Goal: Task Accomplishment & Management: Manage account settings

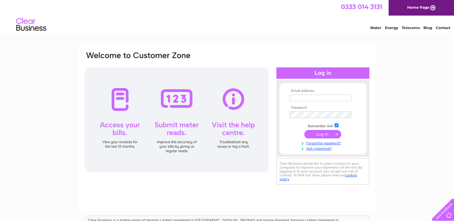
type input "bellesbarbers1@gmail.com"
click at [329, 136] on input "submit" at bounding box center [322, 134] width 37 height 8
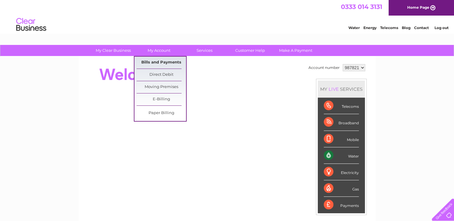
click at [159, 62] on link "Bills and Payments" at bounding box center [160, 63] width 49 height 12
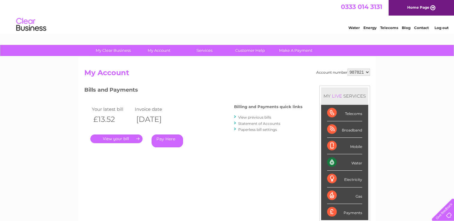
click at [125, 142] on link "." at bounding box center [116, 139] width 52 height 9
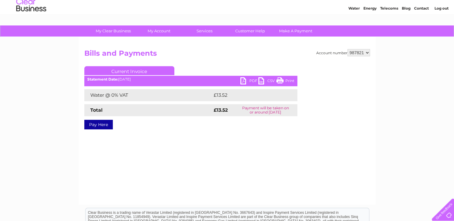
scroll to position [30, 0]
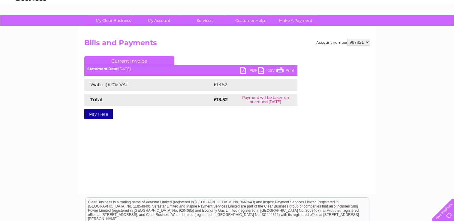
click at [248, 70] on link "PDF" at bounding box center [249, 71] width 18 height 9
